Goal: Task Accomplishment & Management: Manage account settings

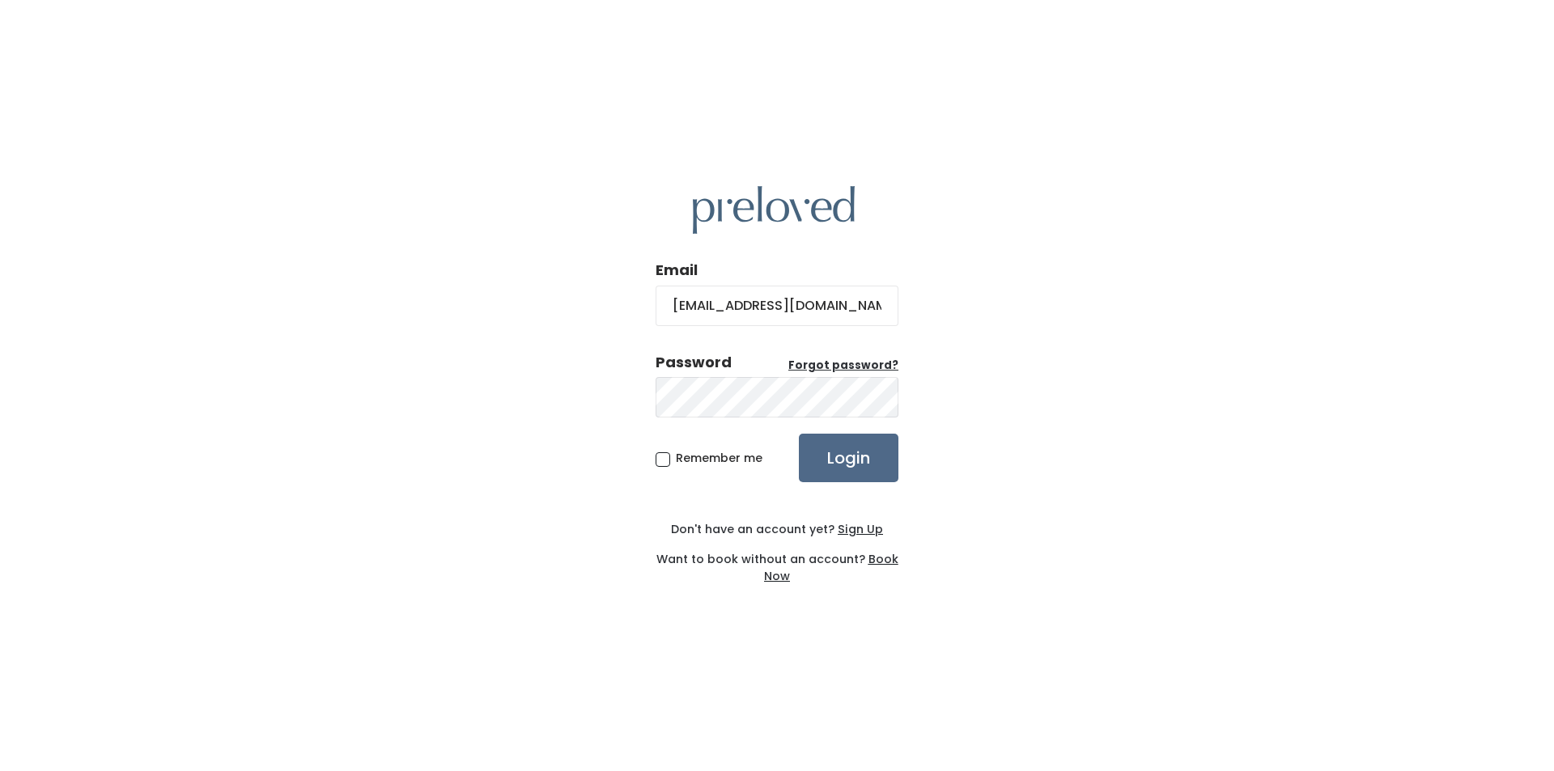
type input "[EMAIL_ADDRESS][DOMAIN_NAME]"
click at [799, 434] on input "Login" at bounding box center [849, 458] width 100 height 49
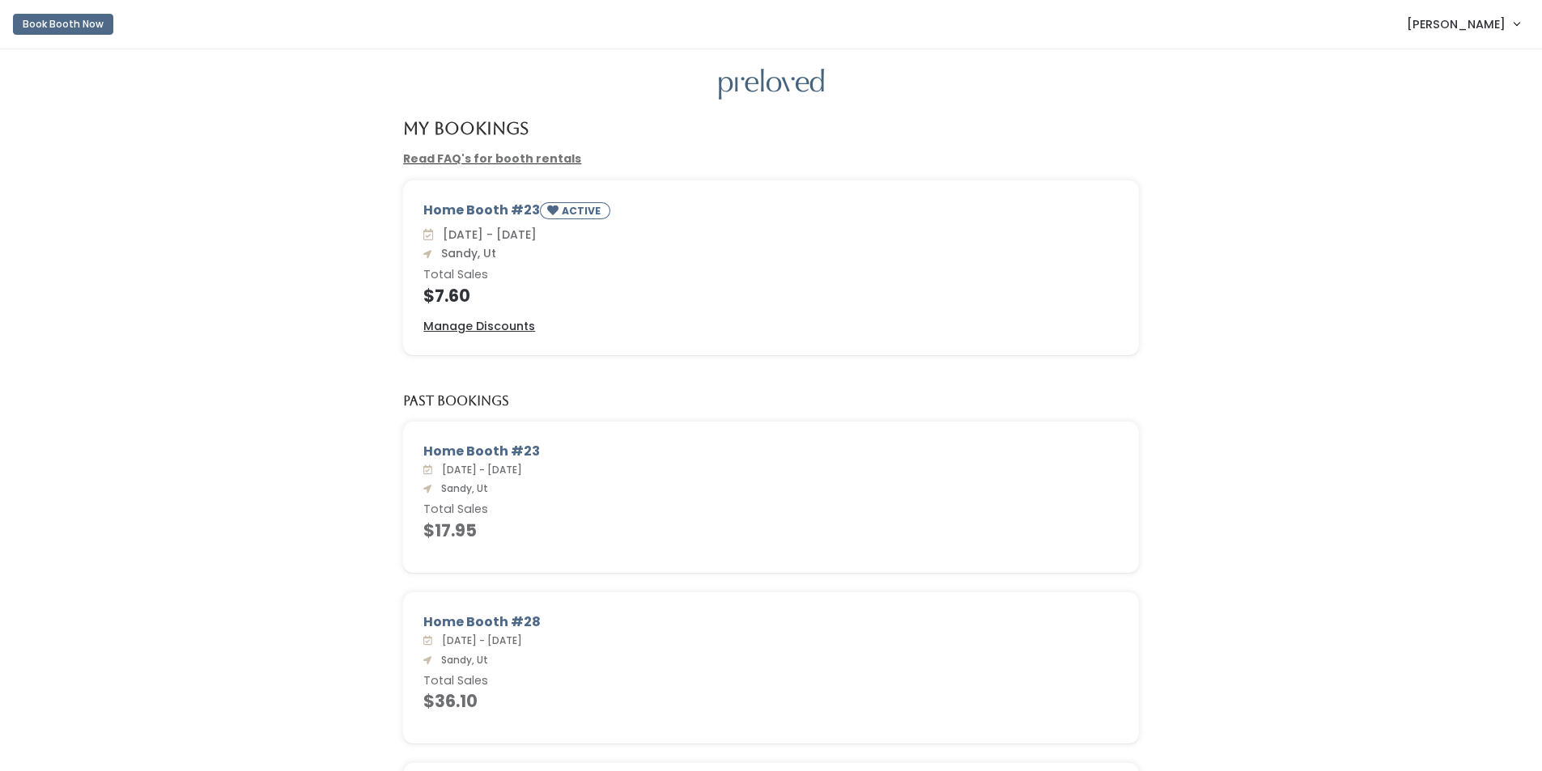
click at [1494, 23] on span "Jackie Sweeden" at bounding box center [1456, 24] width 99 height 18
click at [1447, 138] on button "Logout" at bounding box center [1462, 135] width 145 height 29
